Goal: Task Accomplishment & Management: Complete application form

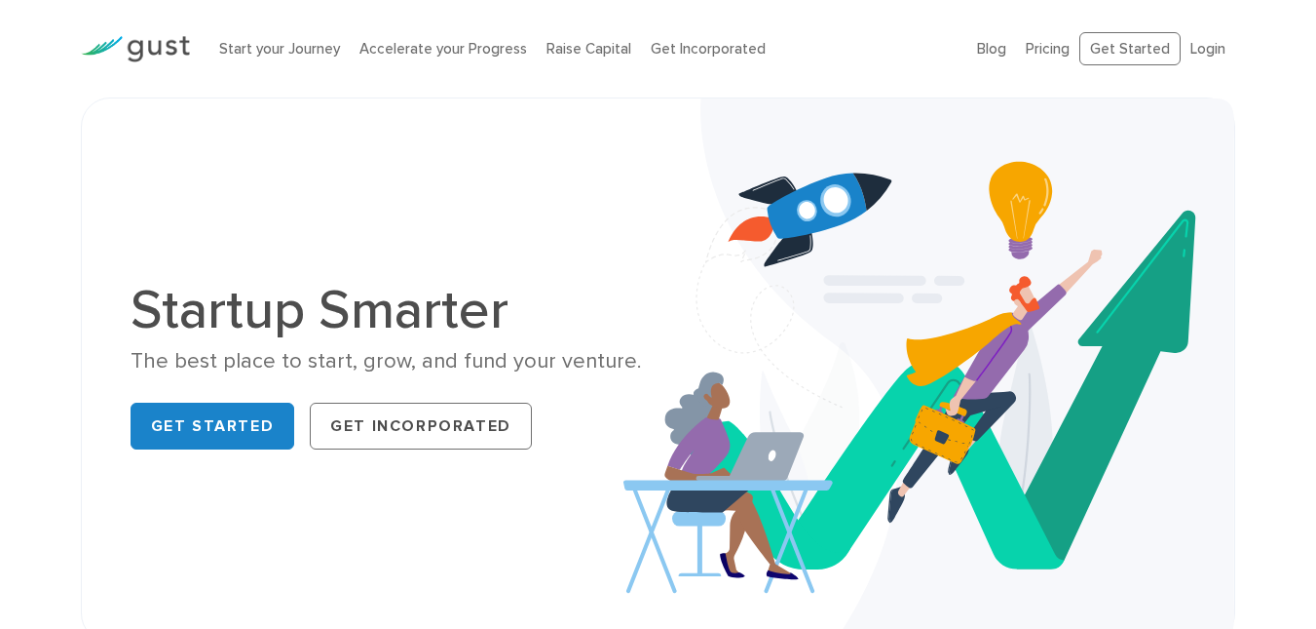
click at [1020, 52] on ul "Blog FAQ Pricing Get Started Login Login" at bounding box center [1106, 49] width 258 height 34
click at [1046, 51] on link "Pricing" at bounding box center [1048, 49] width 44 height 18
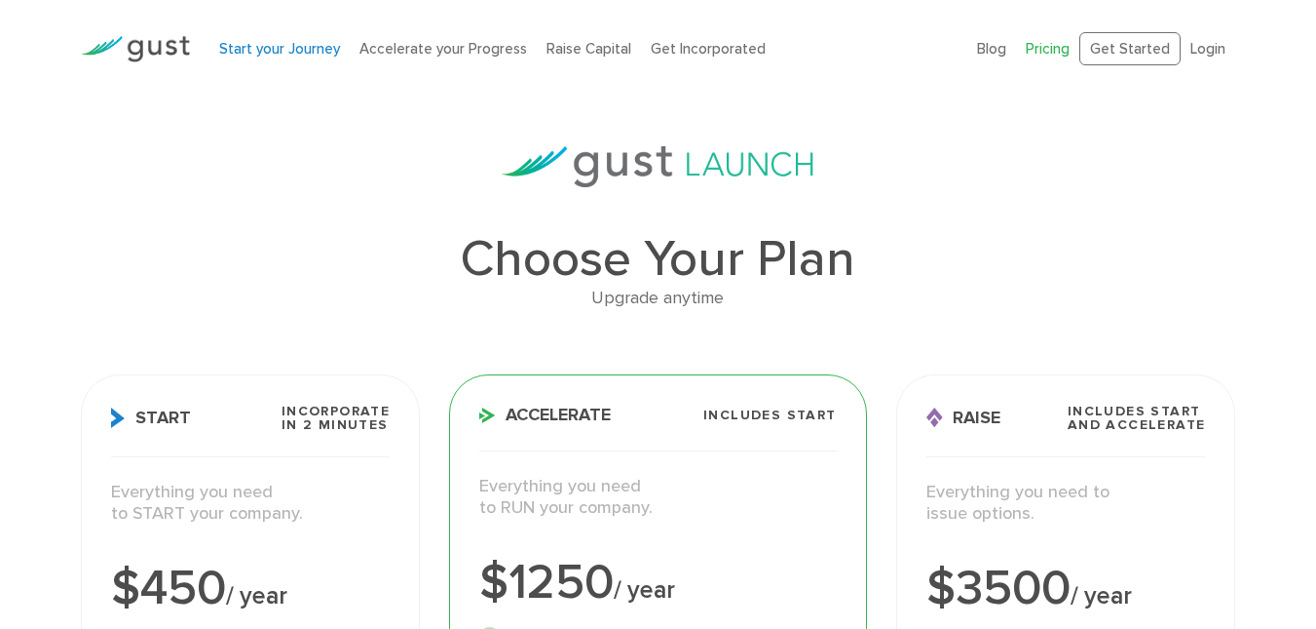
click at [286, 54] on link "Start your Journey" at bounding box center [279, 49] width 121 height 18
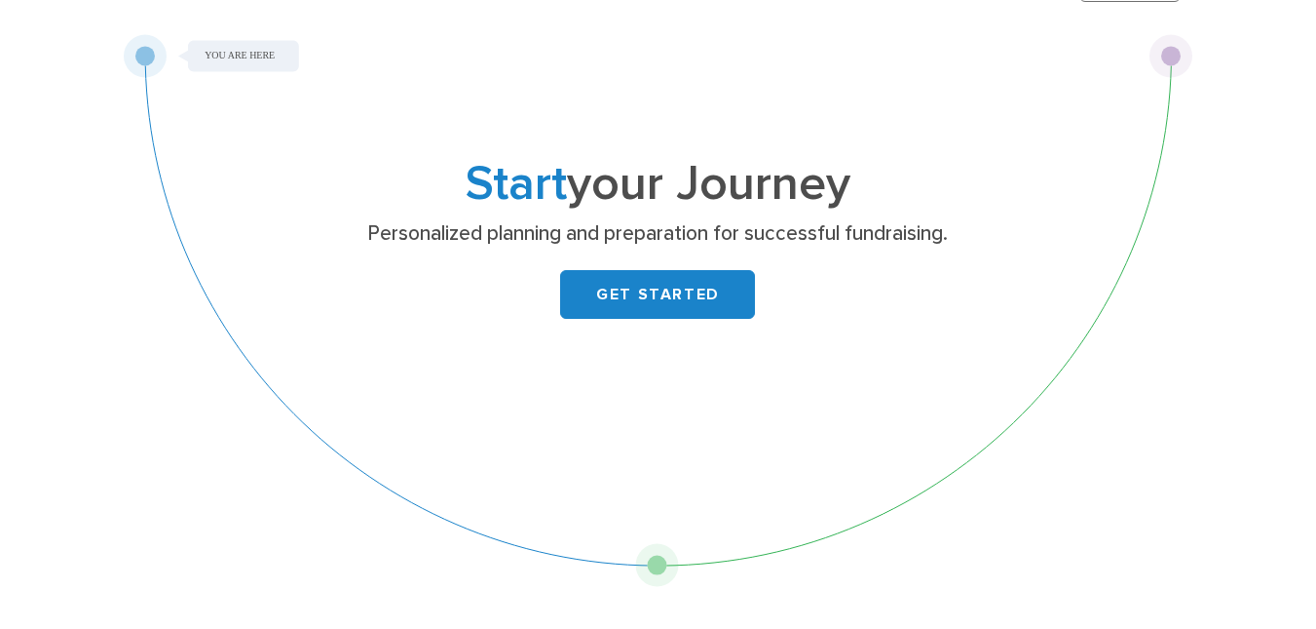
scroll to position [97, 0]
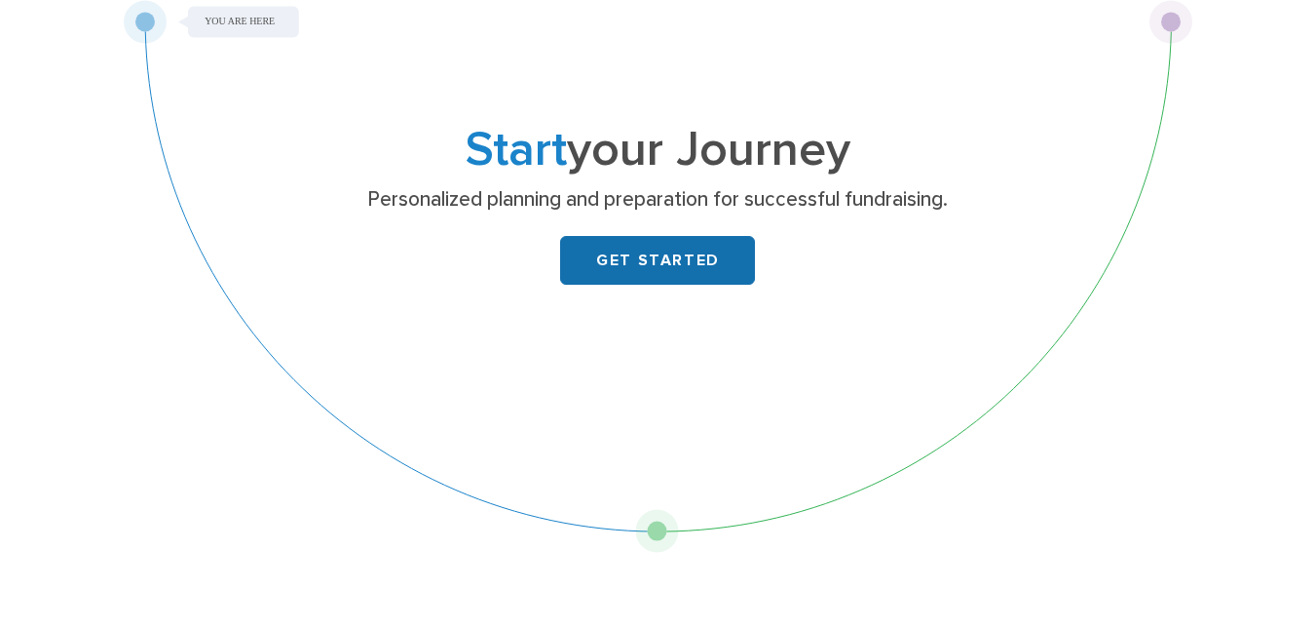
click at [706, 268] on link "GET STARTED" at bounding box center [657, 260] width 195 height 49
